Goal: Book appointment/travel/reservation

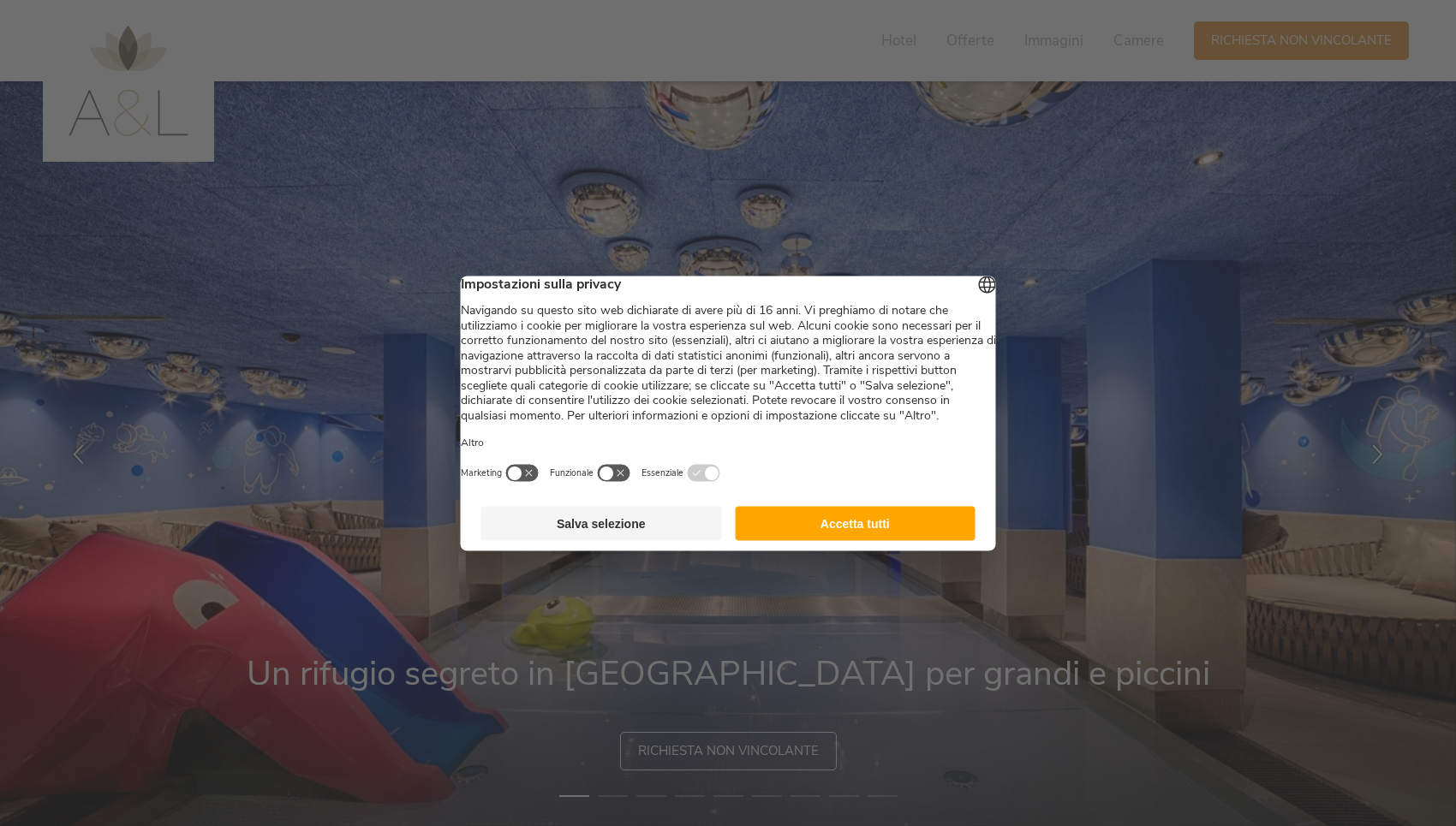
click at [845, 540] on button "Accetta tutti" at bounding box center [855, 523] width 241 height 34
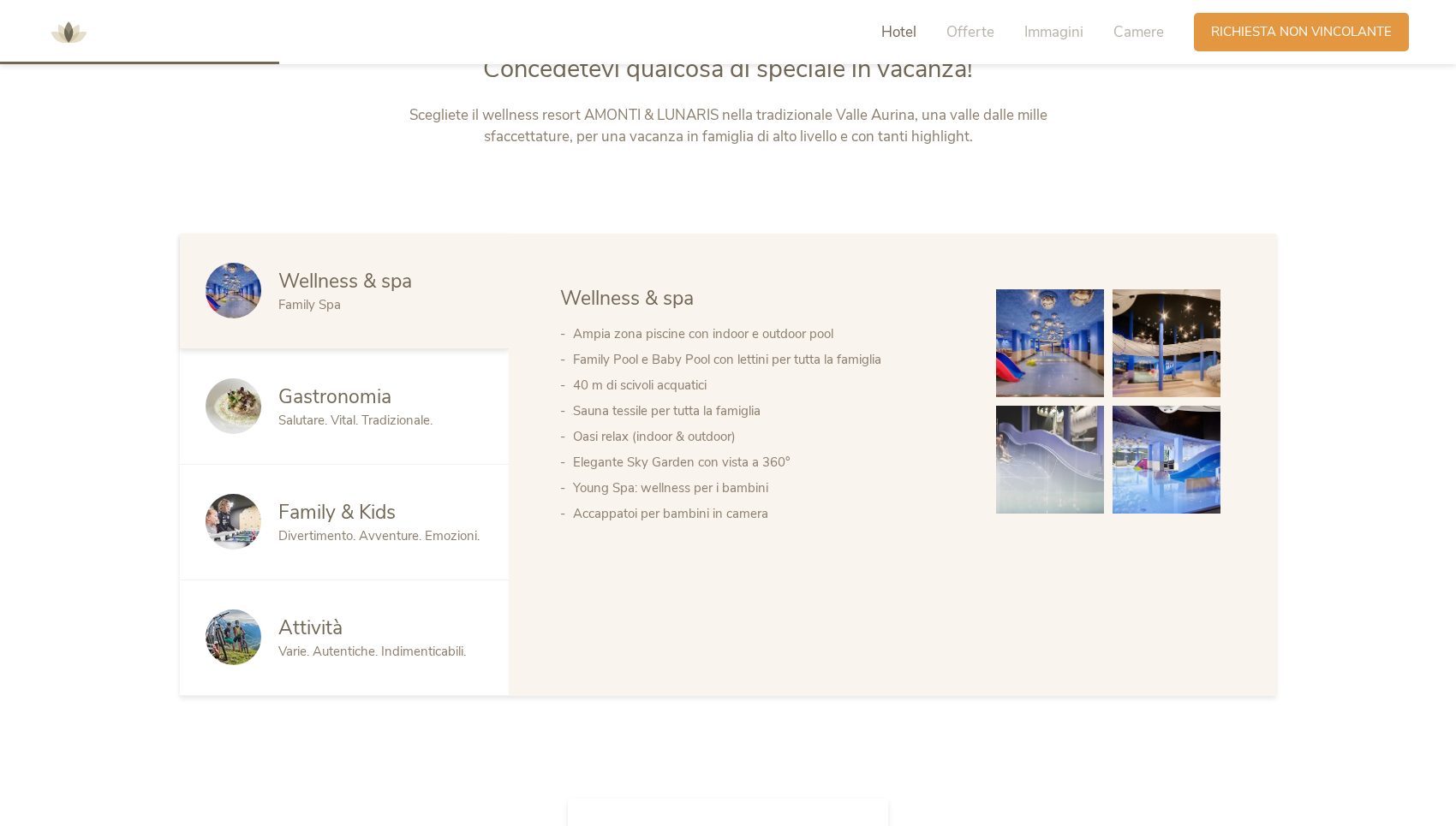
scroll to position [964, 0]
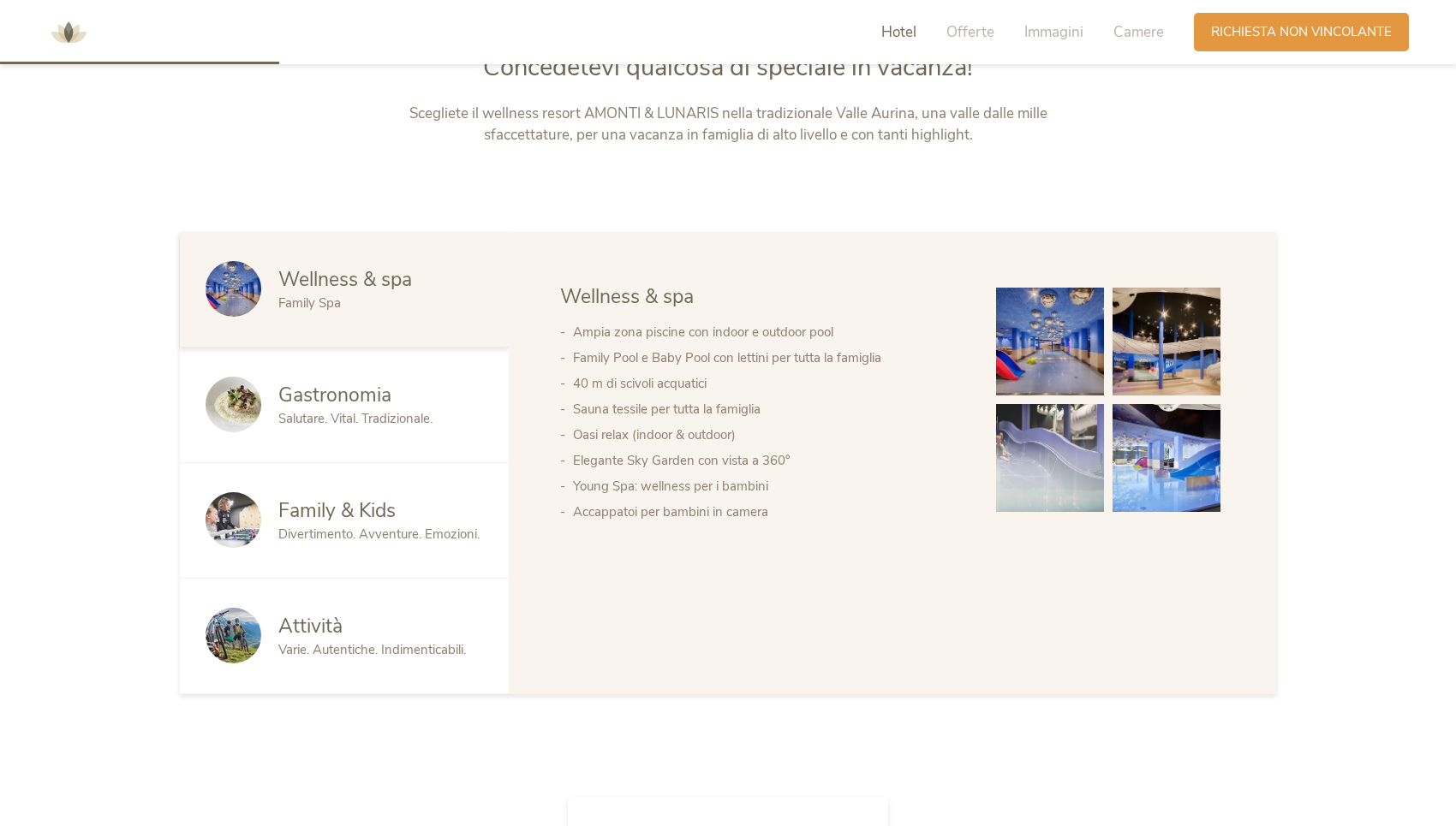
click at [415, 526] on span "Divertimento. Avventure. Emozioni." at bounding box center [378, 534] width 201 height 17
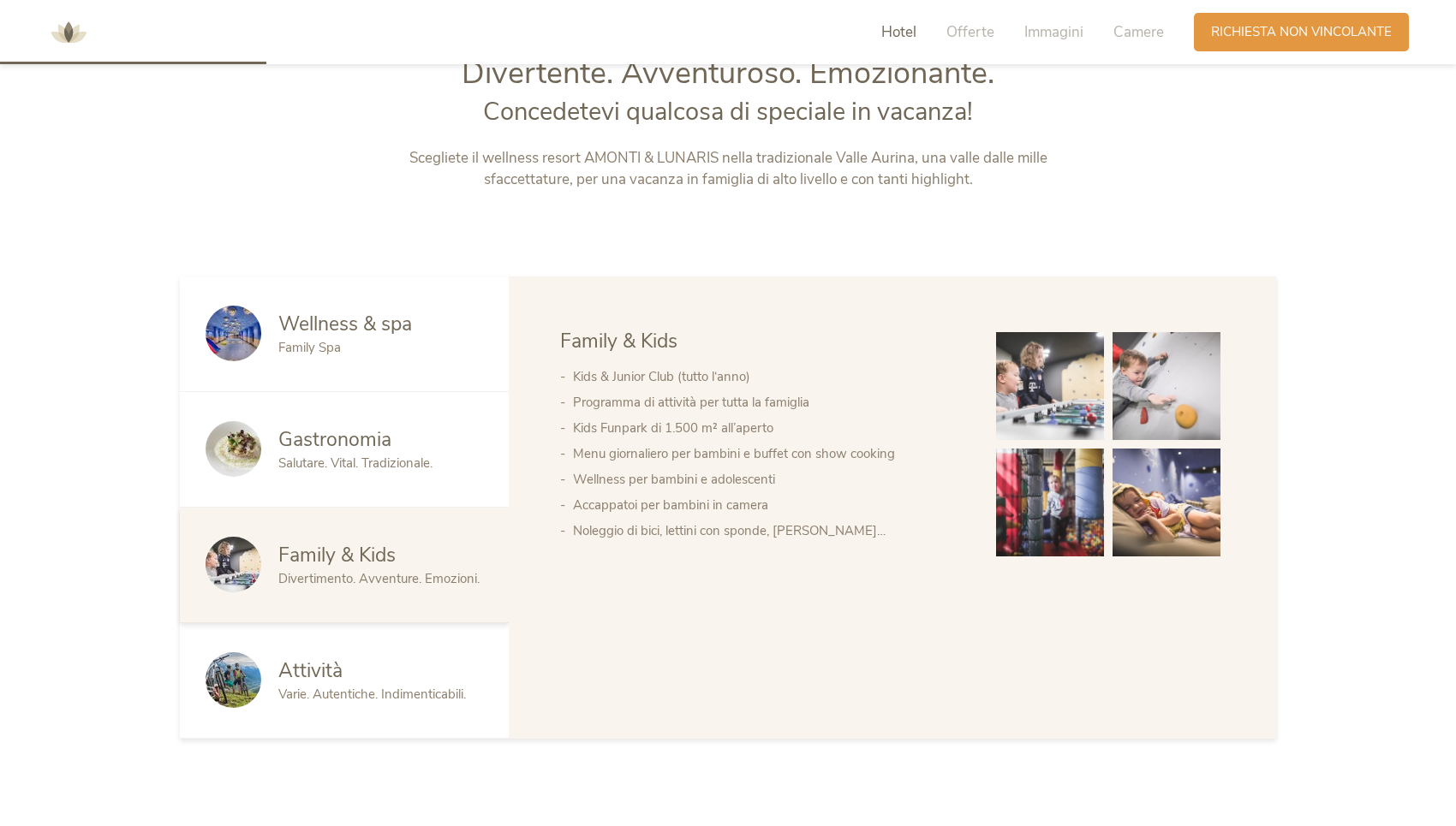
scroll to position [915, 0]
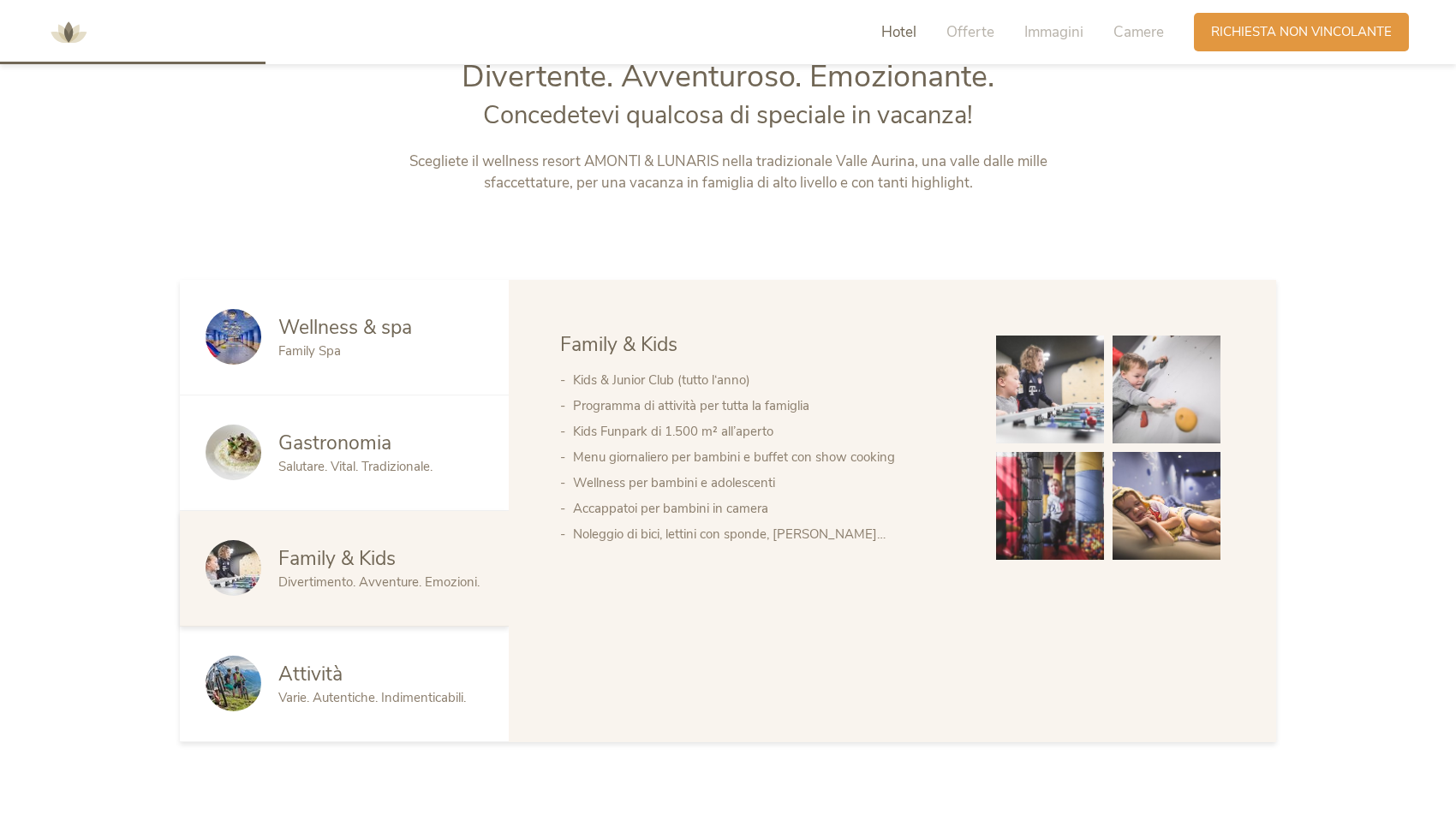
click at [706, 378] on li "Kids & Junior Club (tutto l‘anno)" at bounding box center [767, 380] width 389 height 26
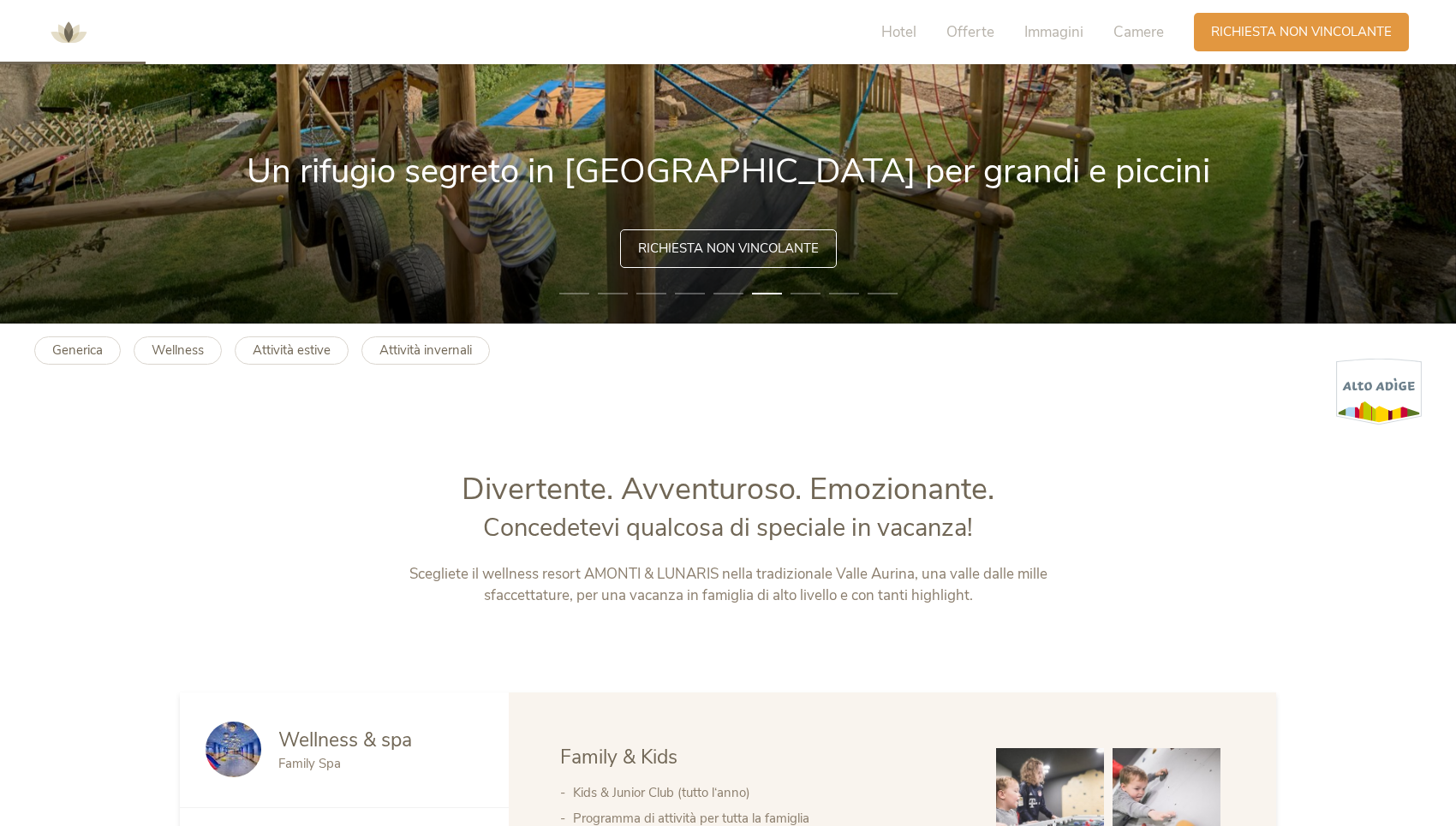
scroll to position [506, 0]
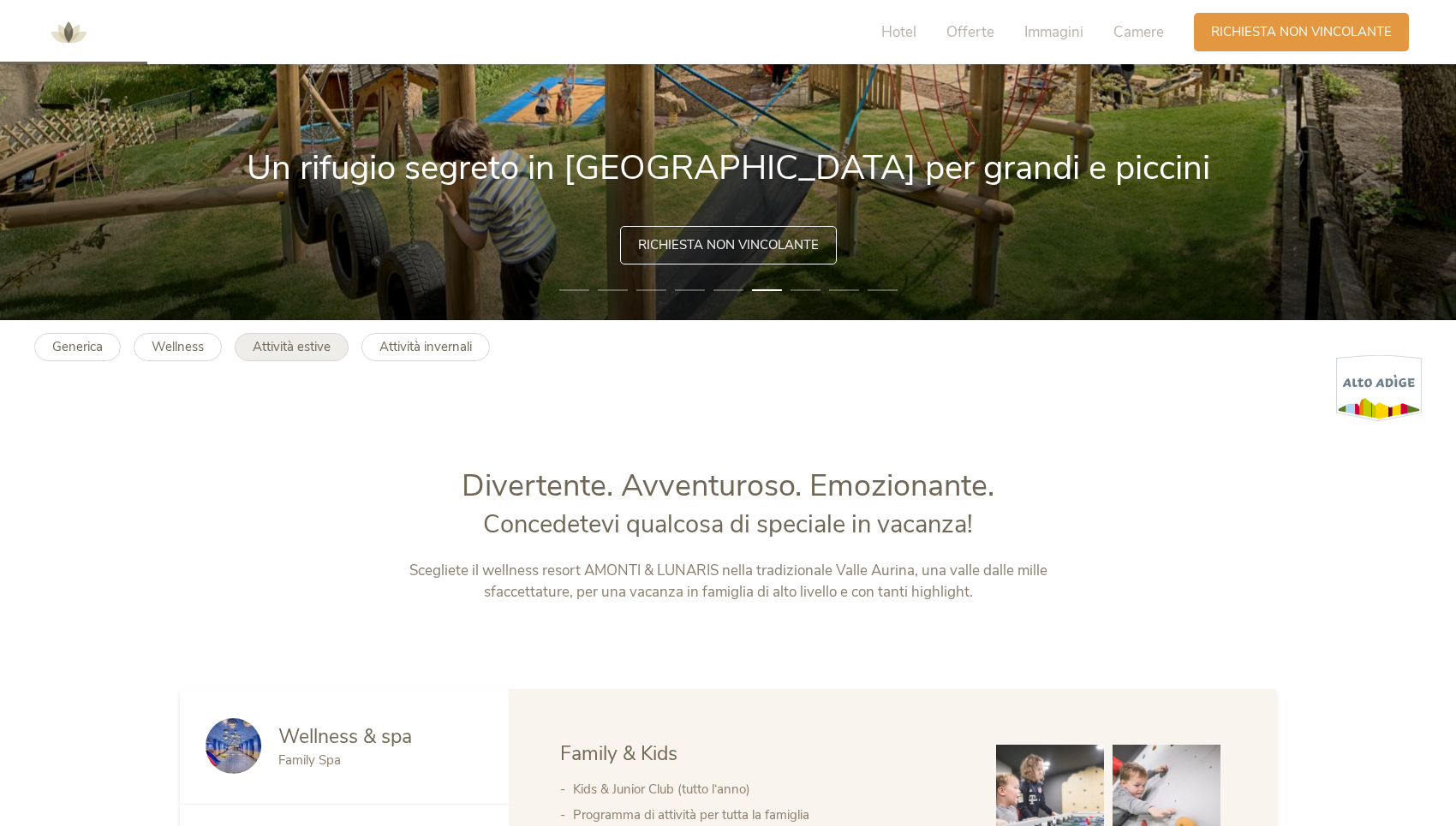
click at [285, 349] on b "Attività estive" at bounding box center [291, 346] width 78 height 17
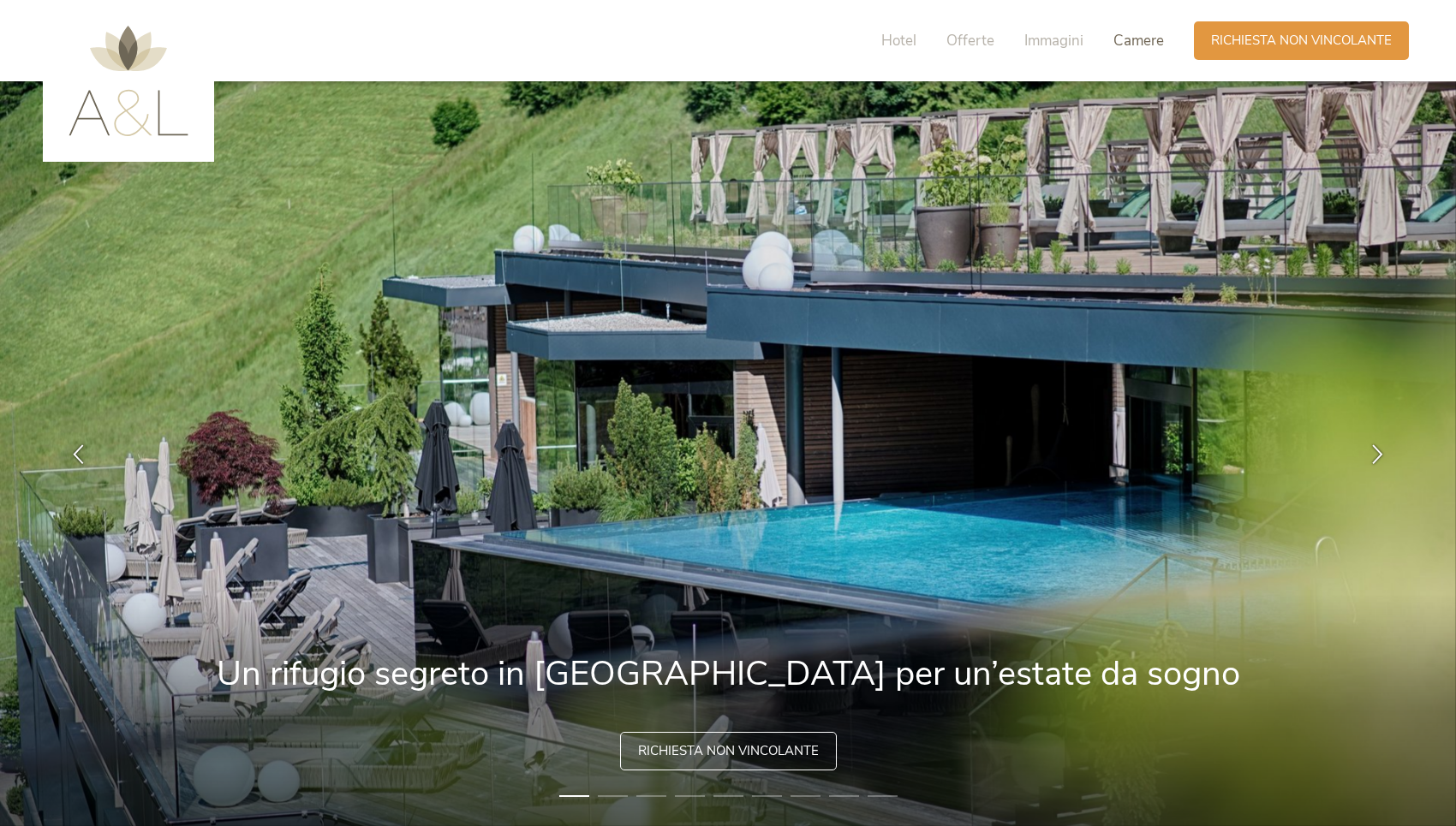
click at [1143, 40] on span "Camere" at bounding box center [1138, 40] width 51 height 19
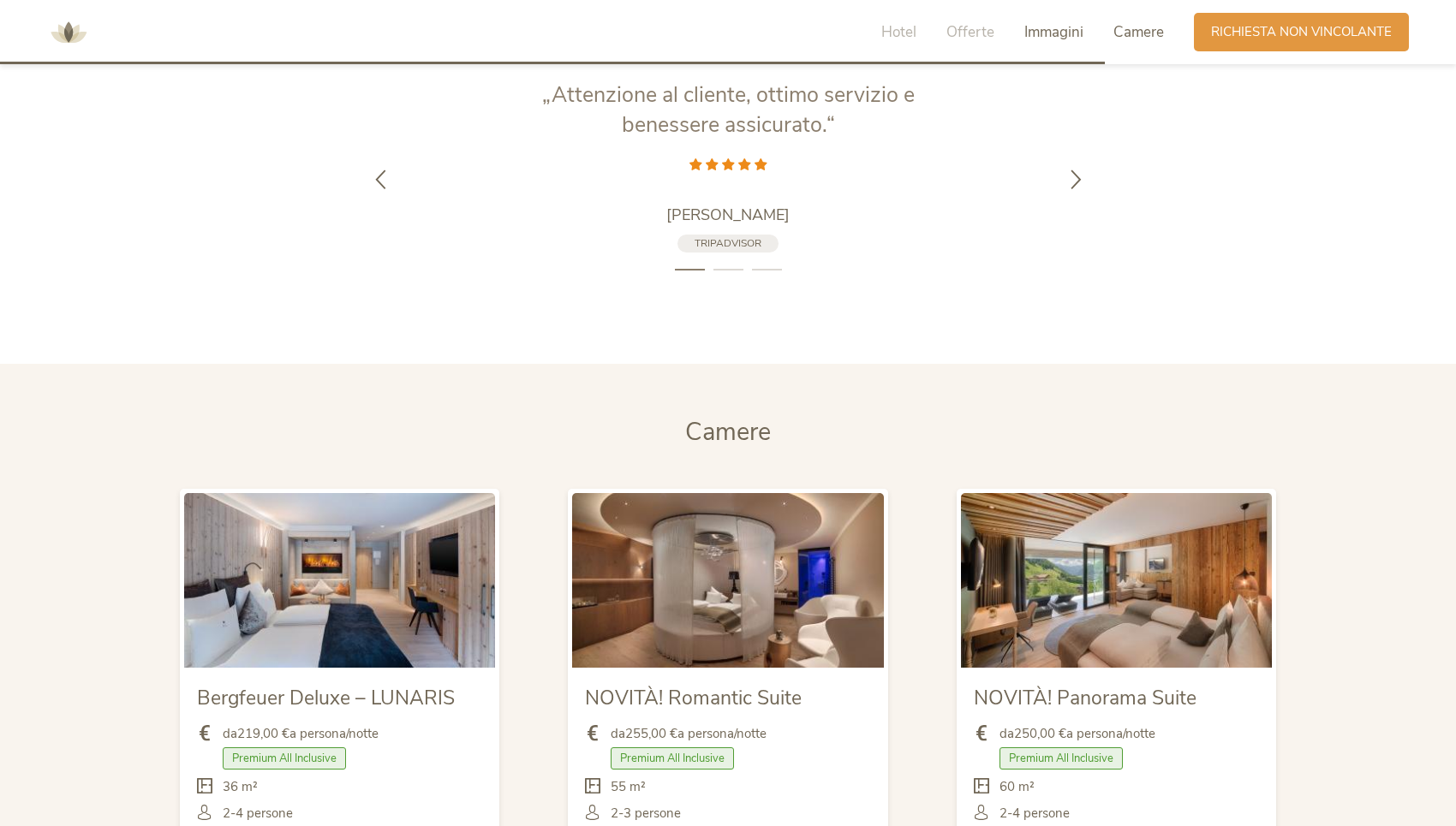
scroll to position [4082, 0]
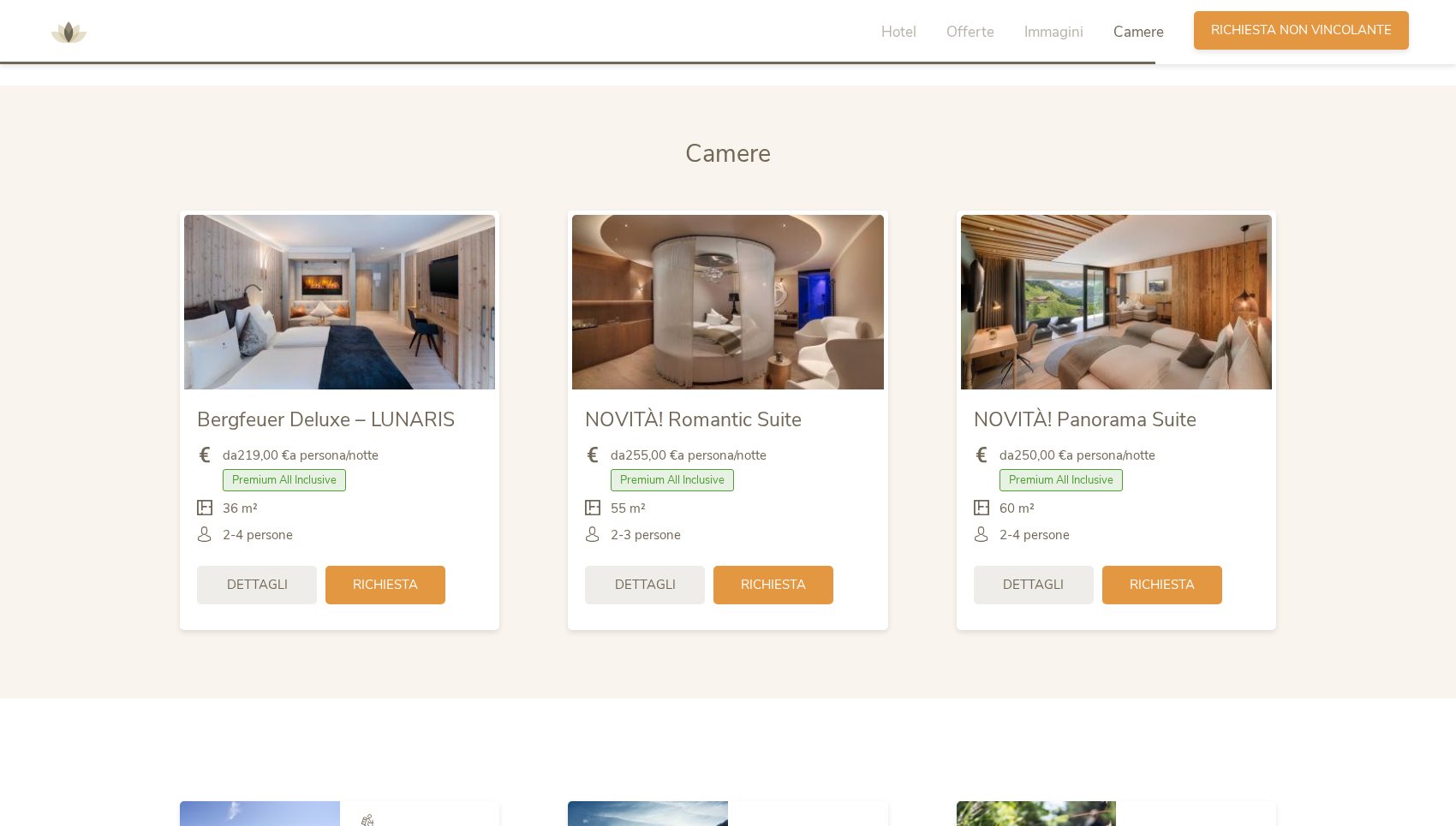
click at [1226, 34] on span "Richiesta non vincolante" at bounding box center [1301, 30] width 181 height 18
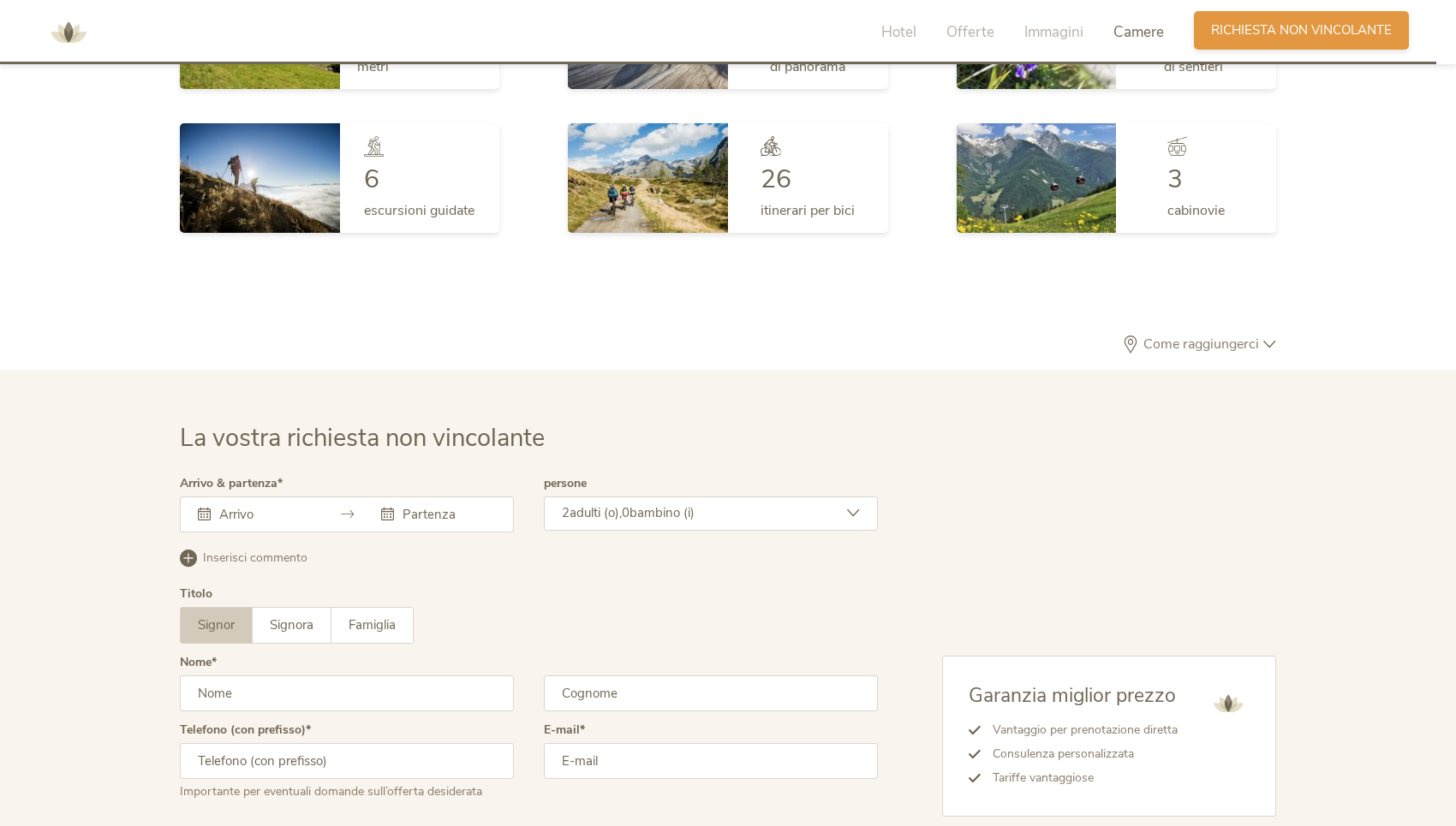
scroll to position [5145, 0]
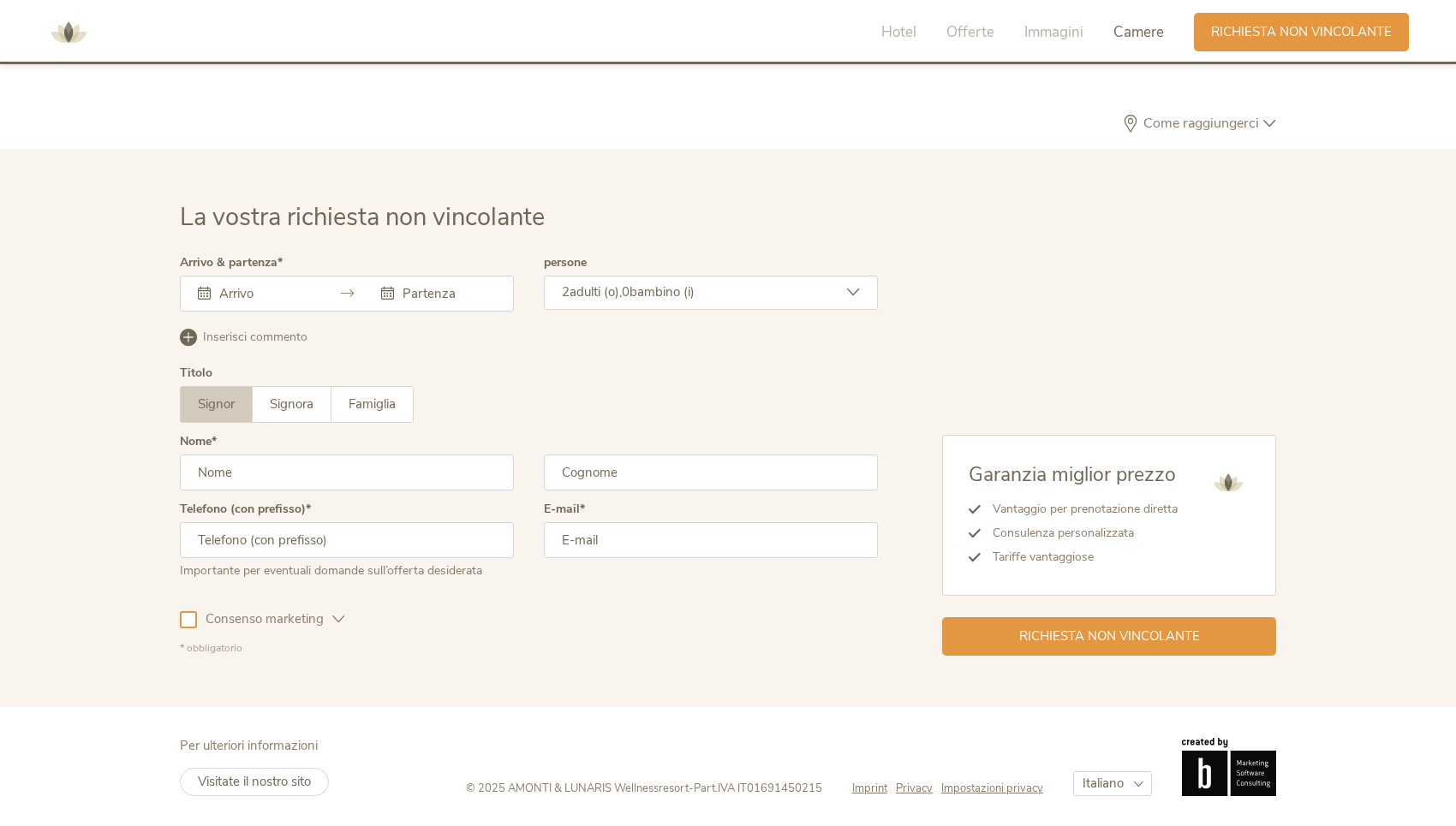
click at [232, 302] on div at bounding box center [347, 293] width 334 height 36
click at [213, 291] on div at bounding box center [254, 293] width 115 height 17
click at [208, 291] on icon at bounding box center [204, 293] width 13 height 13
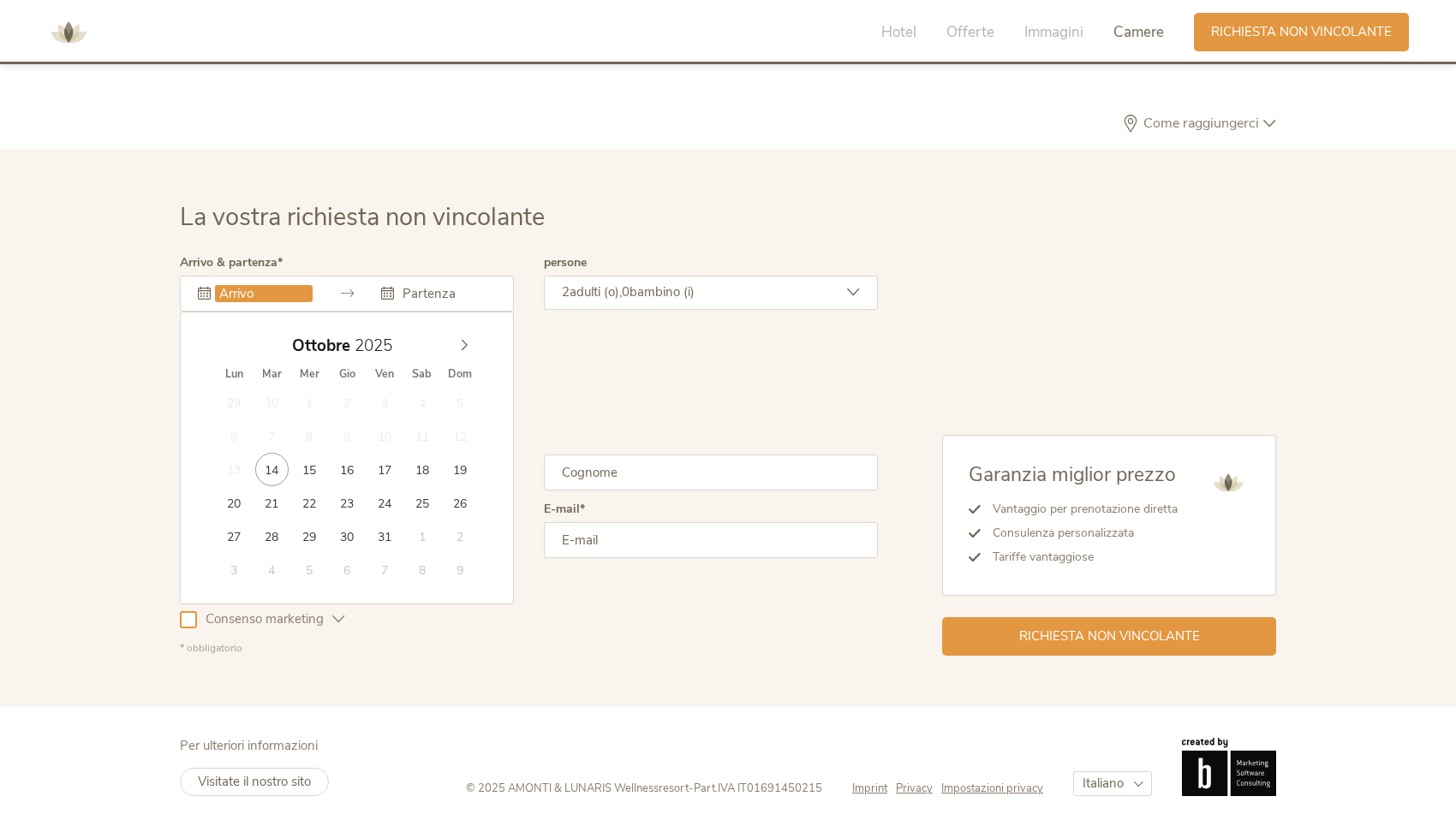
click at [262, 298] on input "text" at bounding box center [264, 293] width 97 height 17
click at [459, 345] on icon at bounding box center [464, 345] width 12 height 12
type input "2026"
click at [459, 345] on icon at bounding box center [464, 345] width 12 height 12
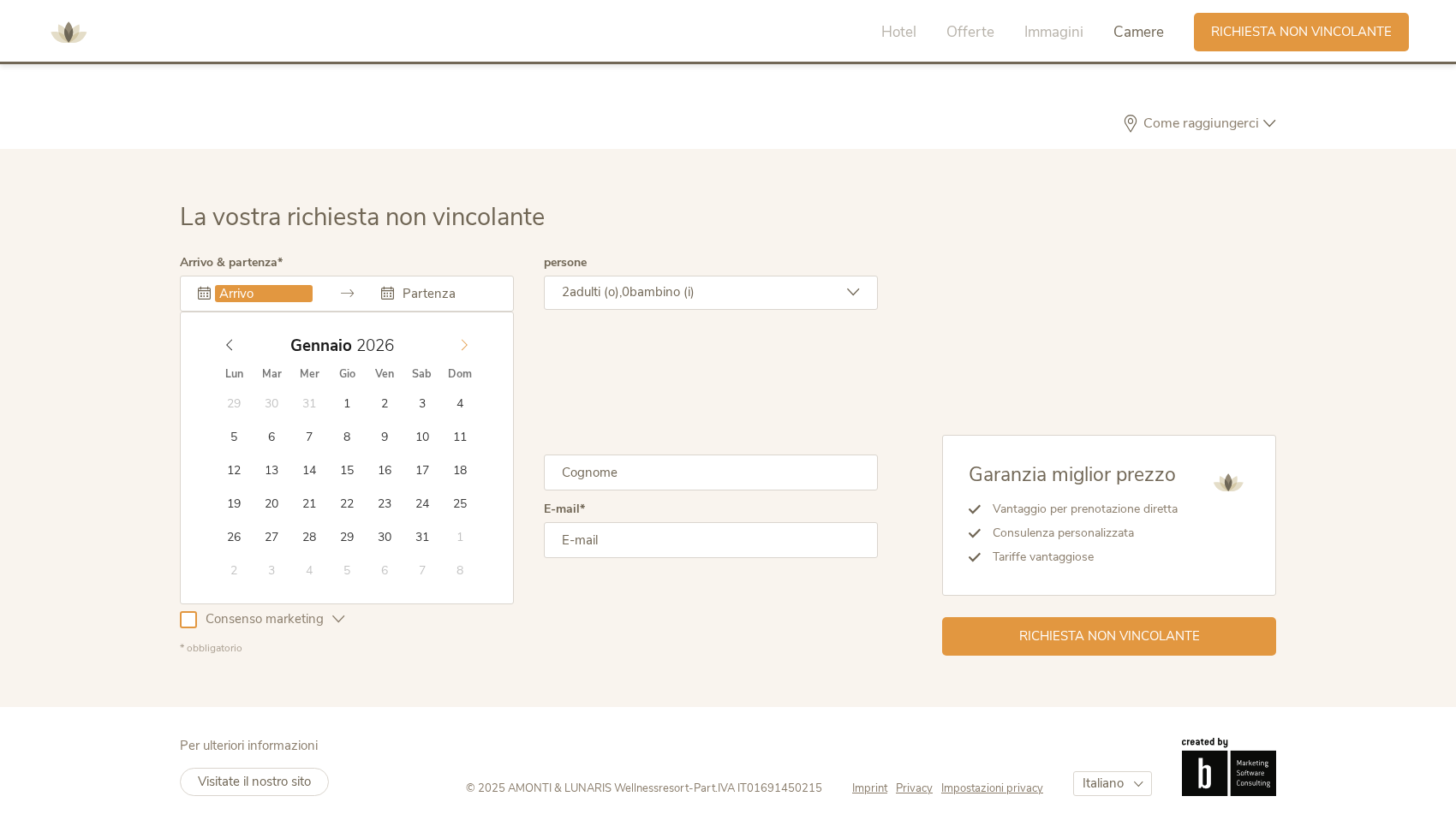
click at [459, 345] on icon at bounding box center [464, 345] width 12 height 12
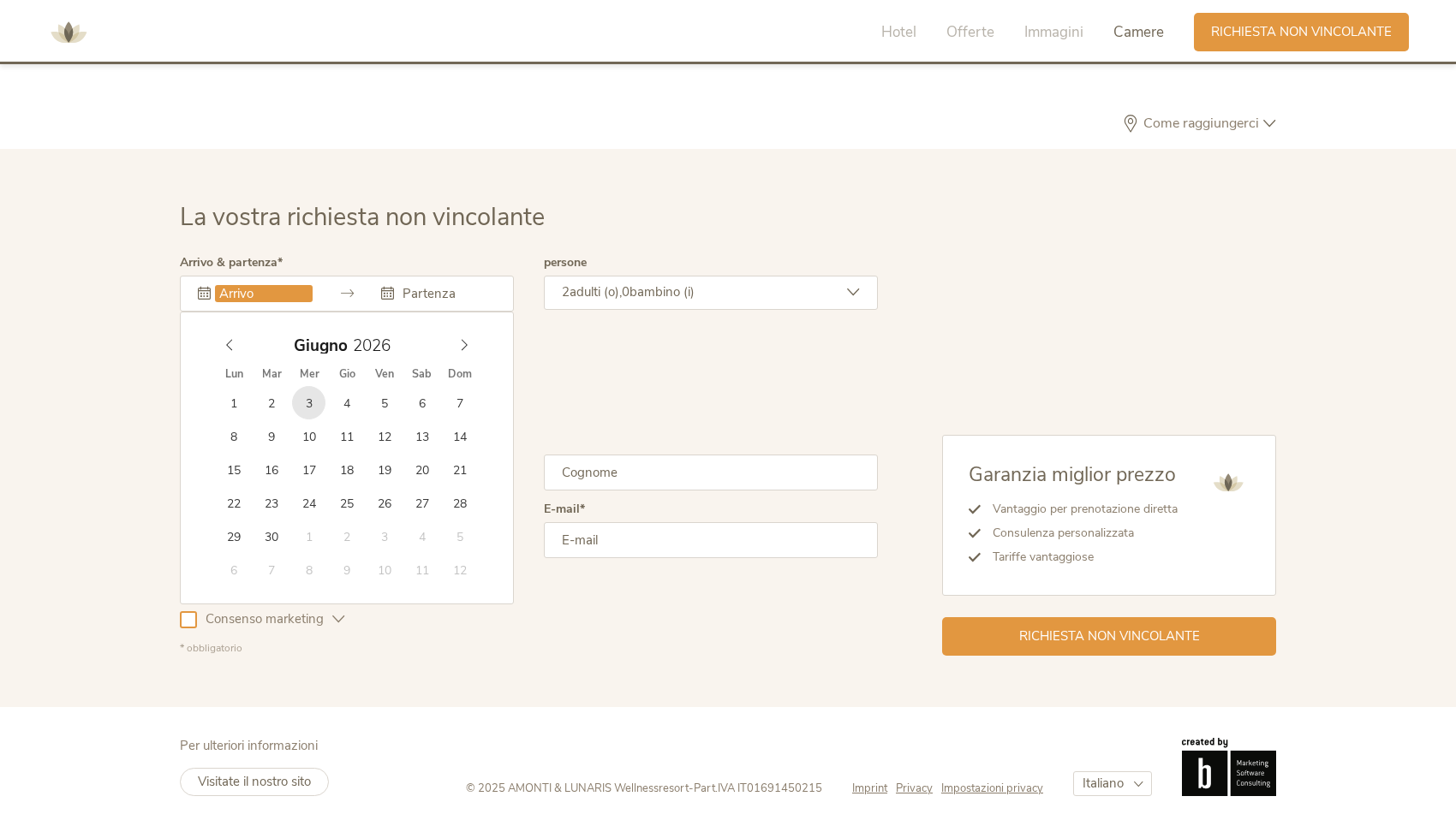
type input "[DATE]"
type input "2026"
type input "[DATE]"
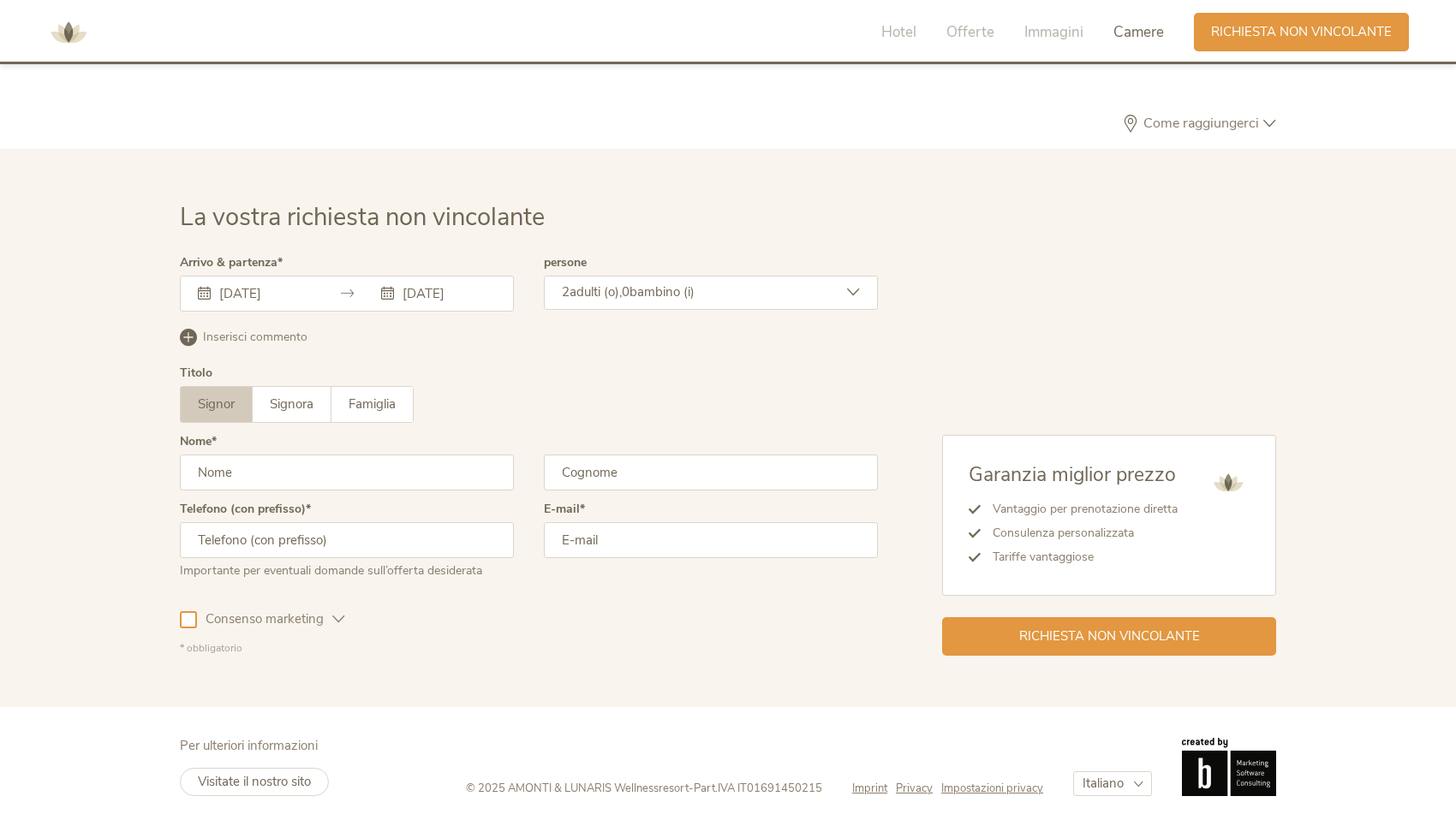
click at [687, 296] on span "bambino (i)" at bounding box center [661, 292] width 65 height 17
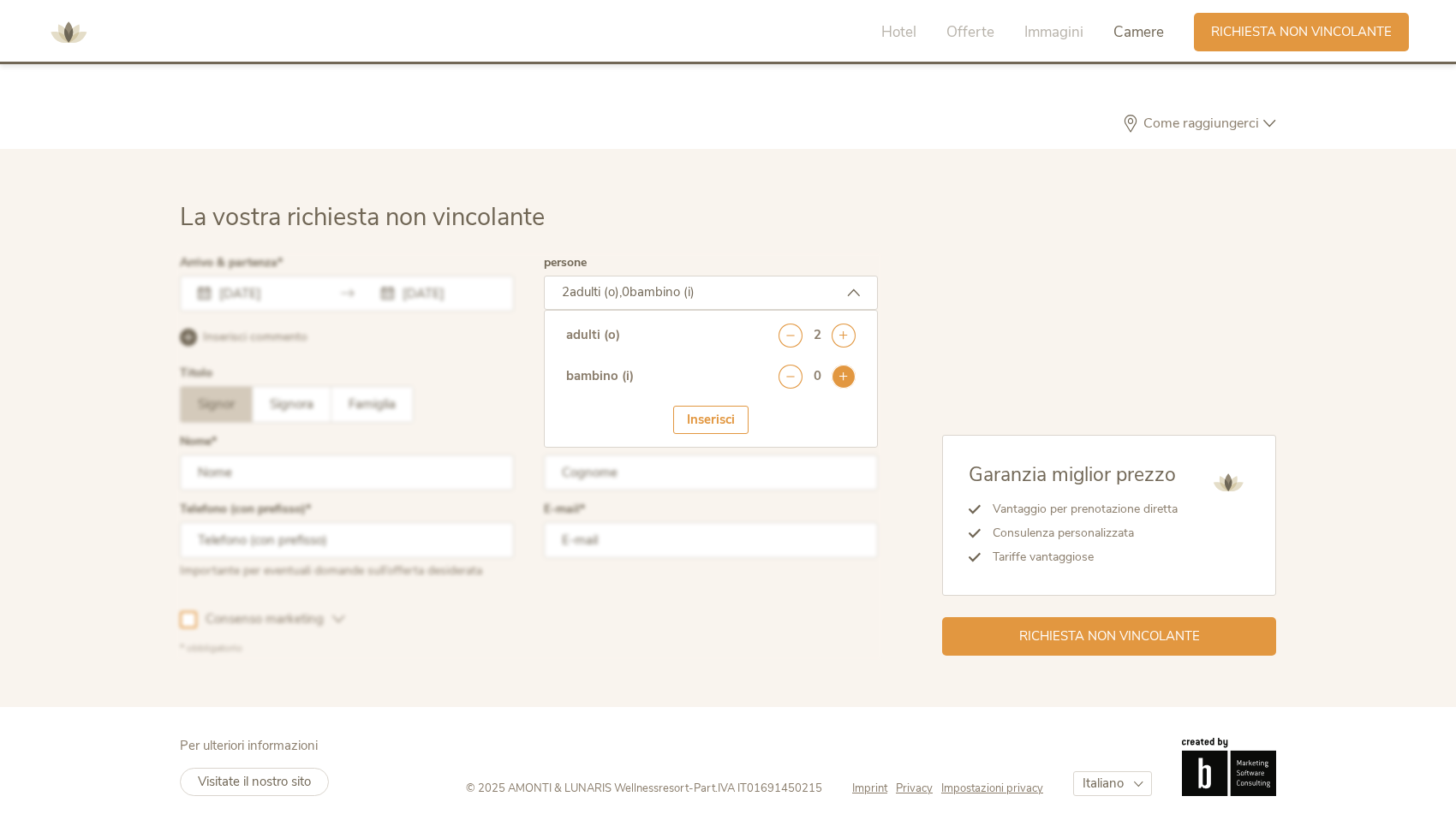
click at [842, 381] on icon at bounding box center [843, 377] width 24 height 24
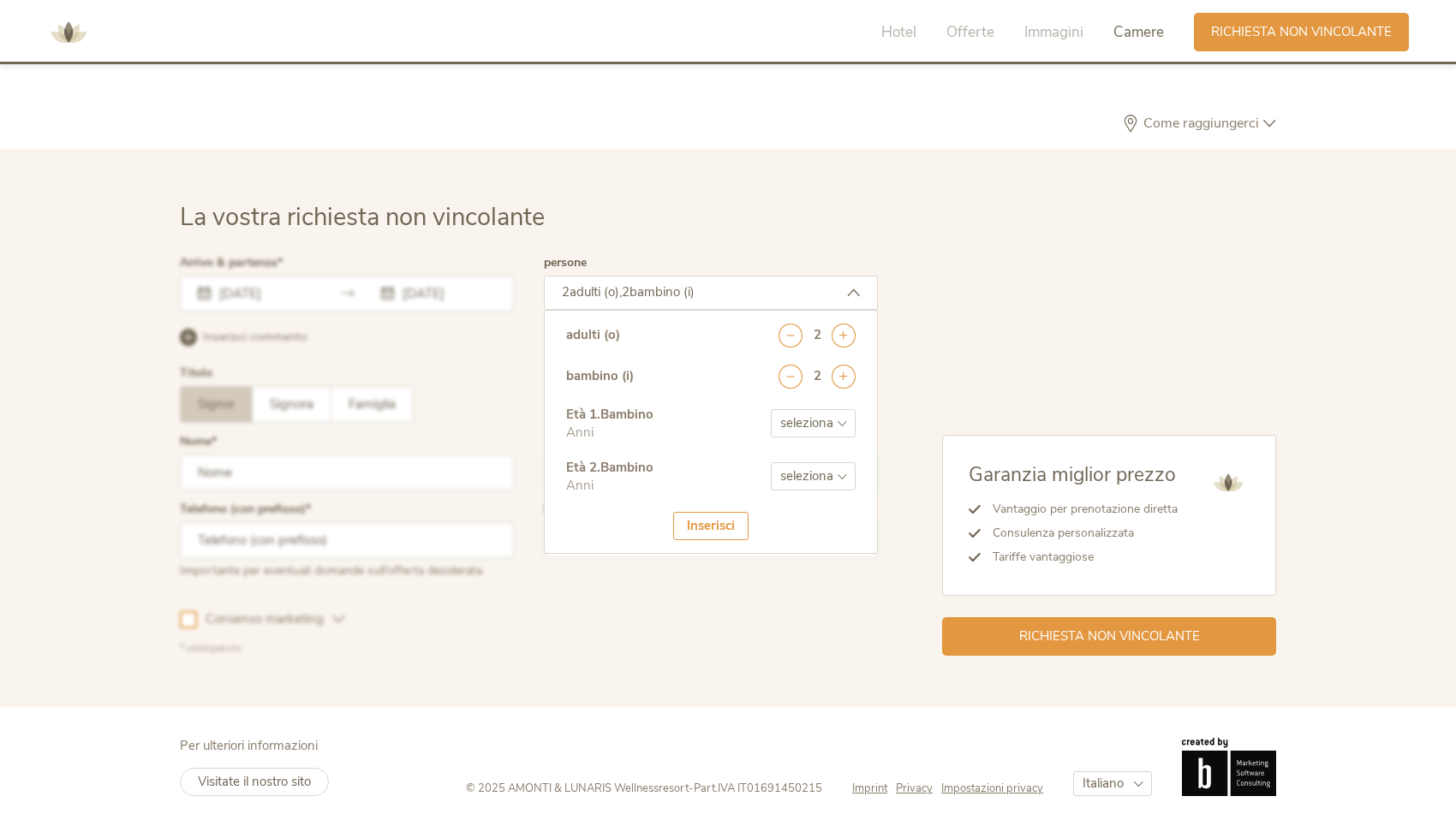
click at [804, 411] on select "seleziona 0 1 2 3 4 5 6 7 8 9 10 11 12 13 14 15 16 17" at bounding box center [813, 424] width 85 height 28
select select "2"
click at [824, 478] on select "seleziona 0 1 2 3 4 5 6 7 8 9 10 11 12 13 14 15 16 17" at bounding box center [813, 476] width 85 height 28
select select "4"
click at [688, 520] on div "Inserisci" at bounding box center [711, 526] width 75 height 28
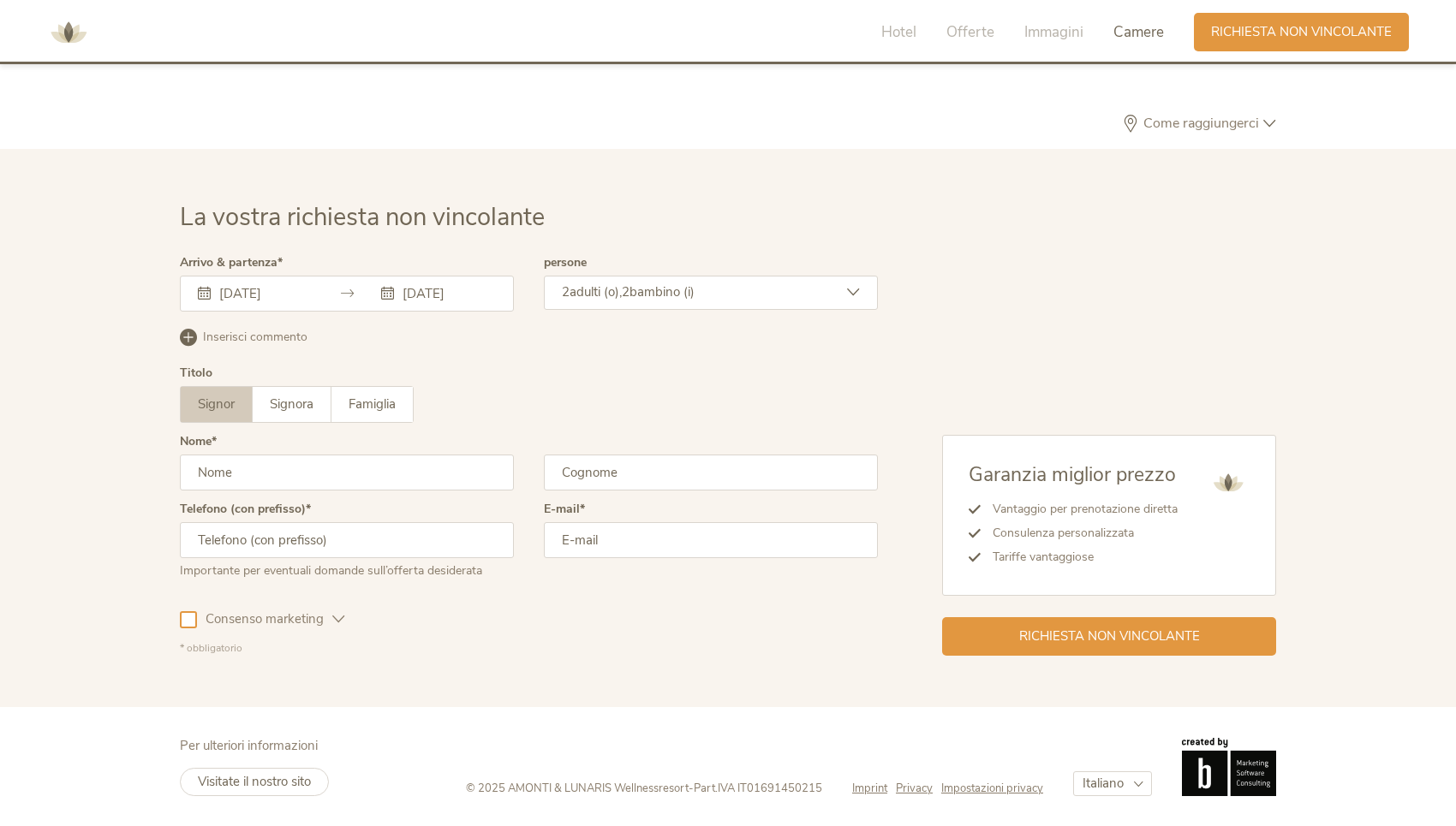
click at [286, 481] on input "text" at bounding box center [347, 472] width 334 height 36
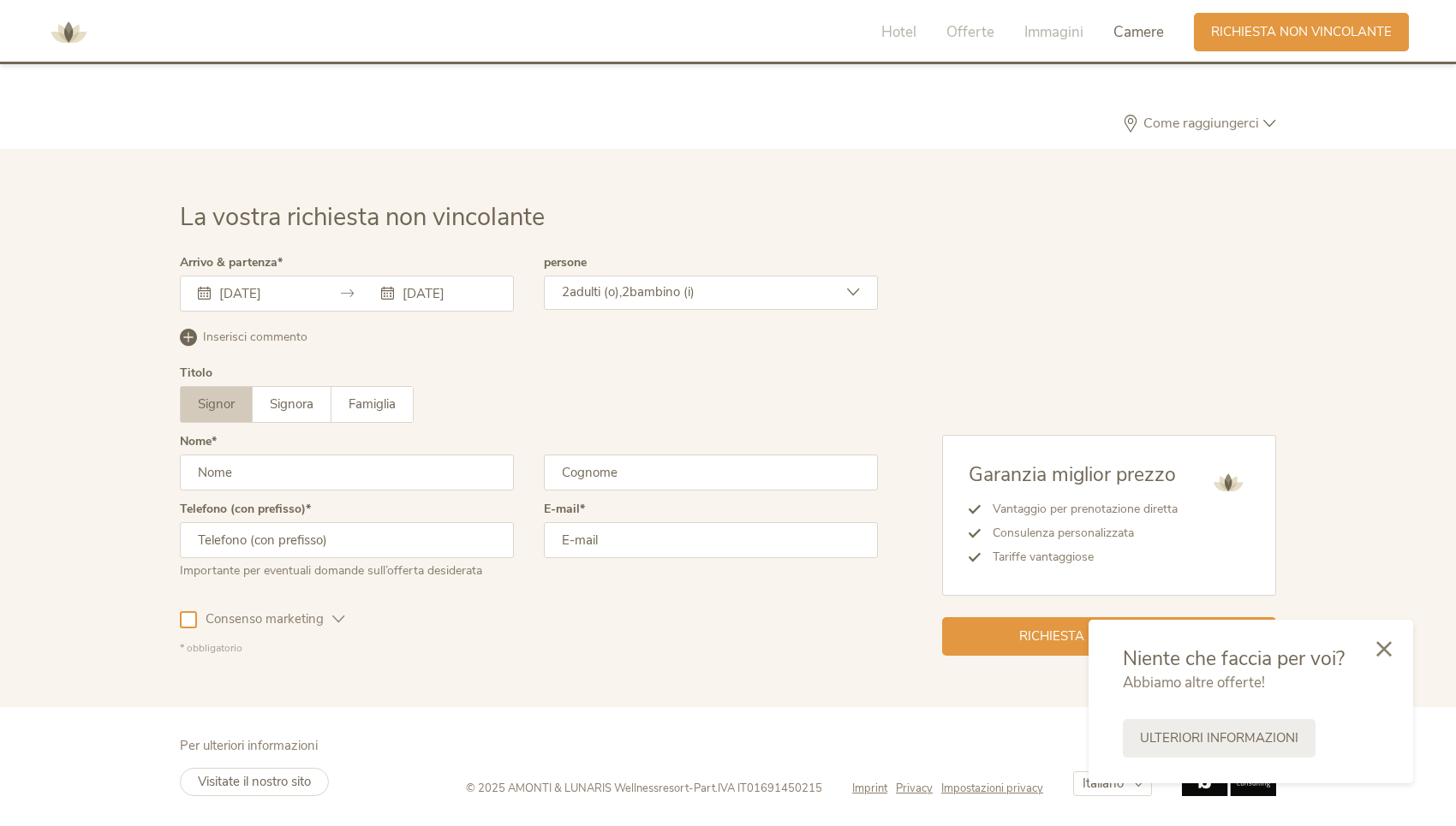
type input "[PERSON_NAME]"
type input "Vassallo"
type input "3341619199"
type input "[PERSON_NAME][EMAIL_ADDRESS][DOMAIN_NAME]"
click at [185, 617] on div at bounding box center [188, 619] width 17 height 17
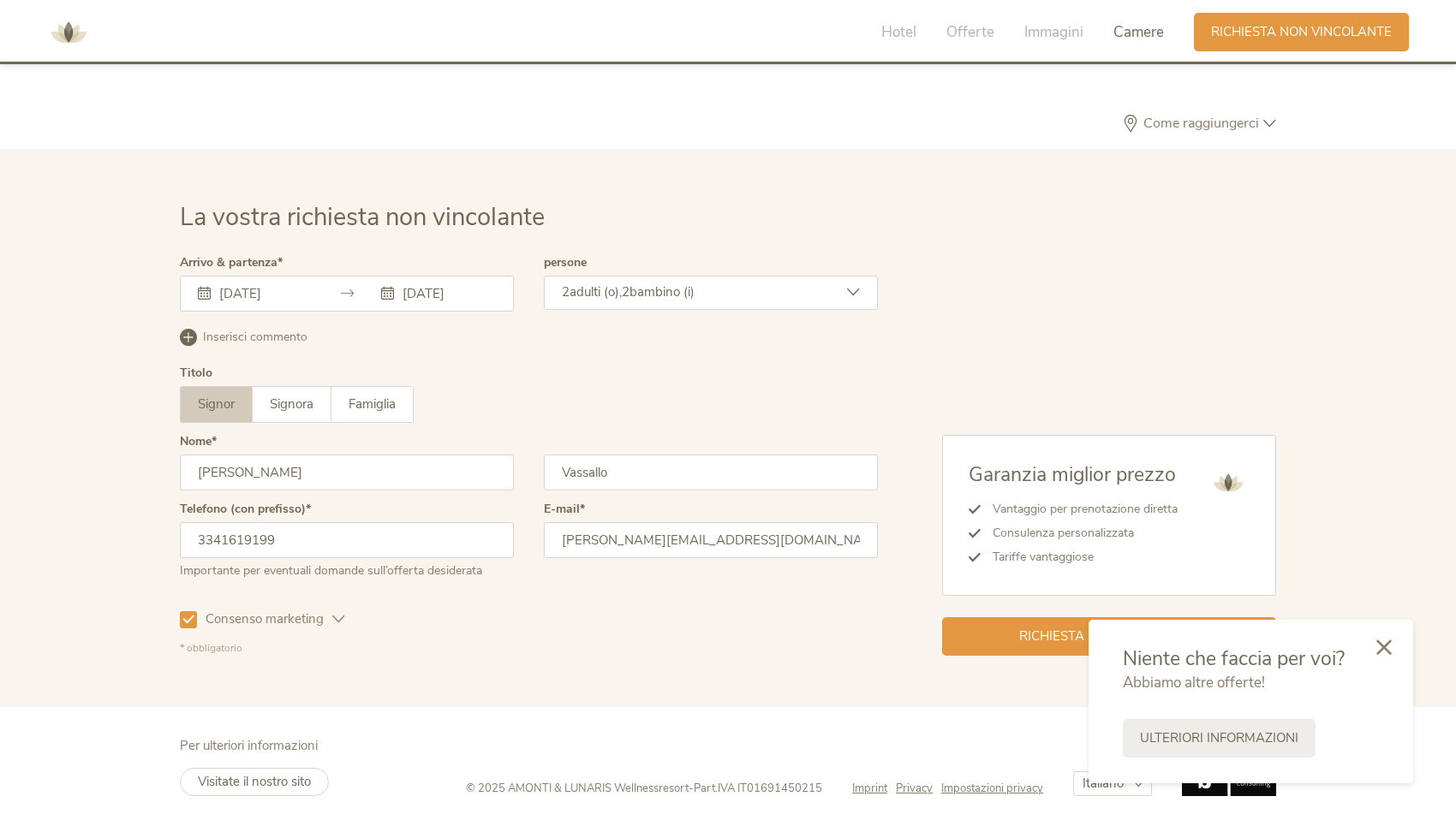
click at [1387, 650] on icon at bounding box center [1383, 647] width 16 height 16
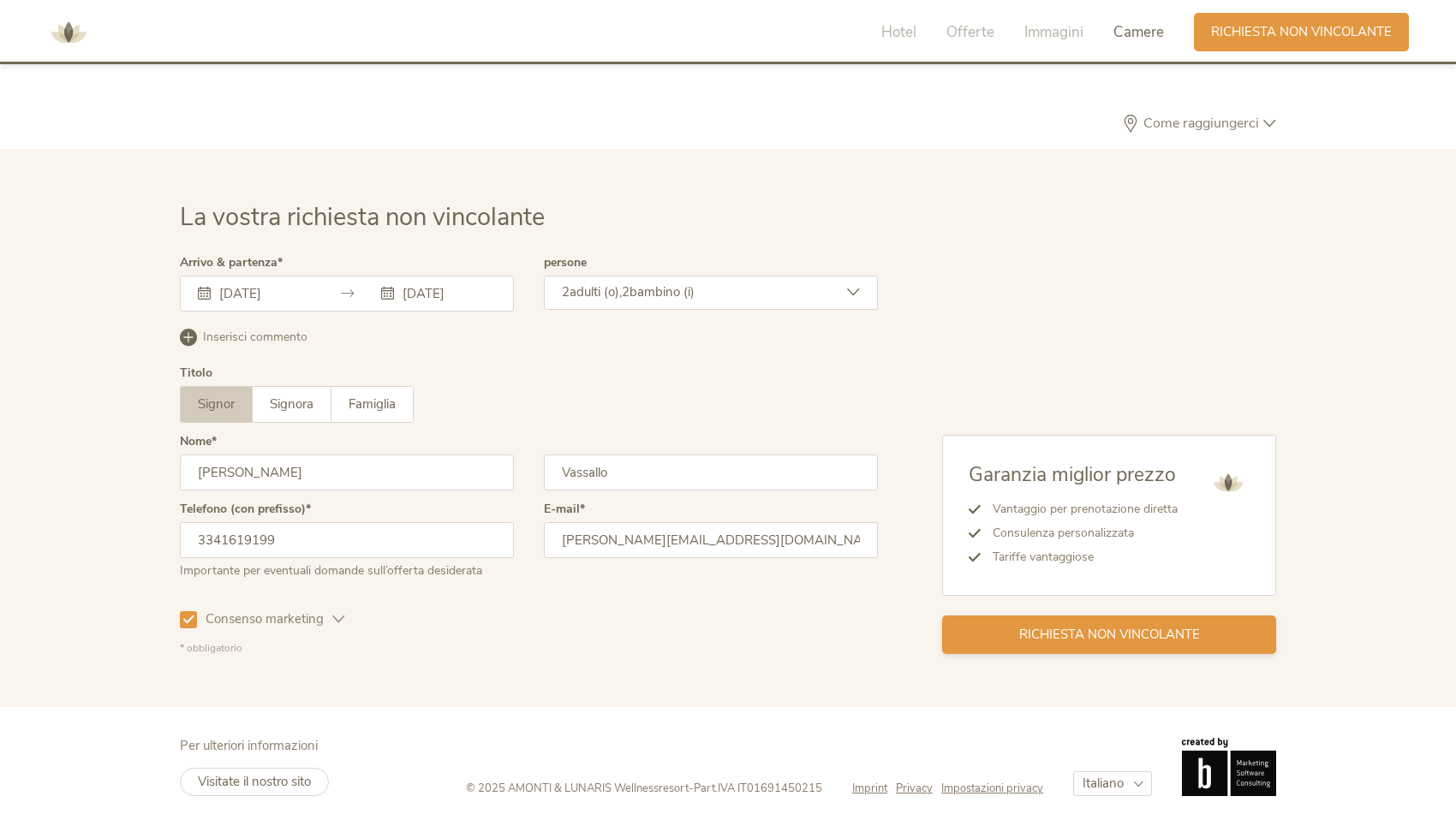
click at [1091, 633] on span "Richiesta non vincolante" at bounding box center [1109, 635] width 181 height 18
